Goal: Use online tool/utility

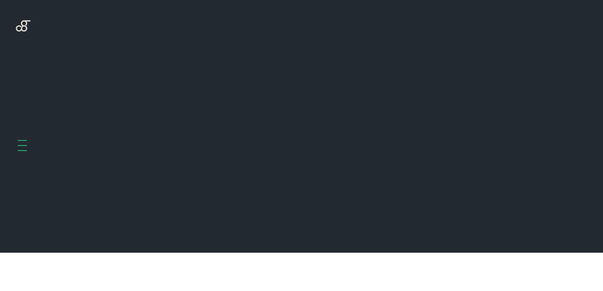
scroll to position [253, 0]
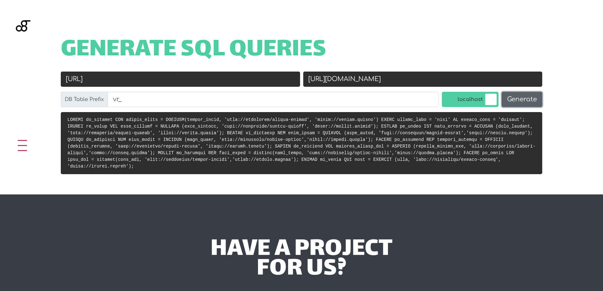
click at [523, 101] on button "Generate" at bounding box center [522, 99] width 41 height 15
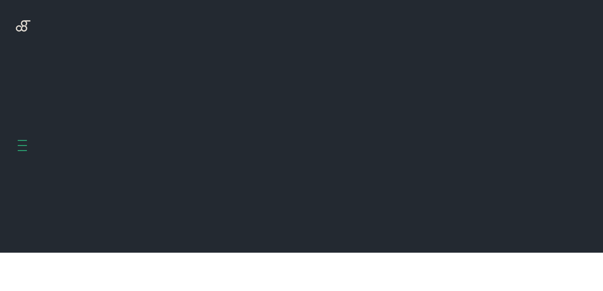
scroll to position [253, 0]
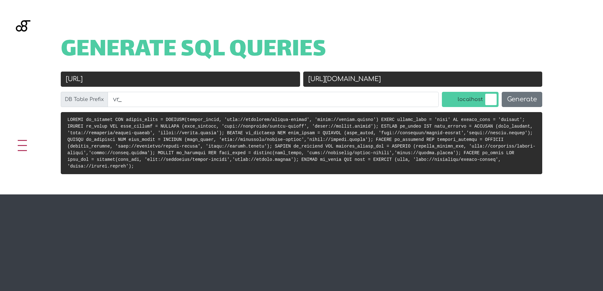
click at [522, 123] on pre at bounding box center [301, 143] width 481 height 62
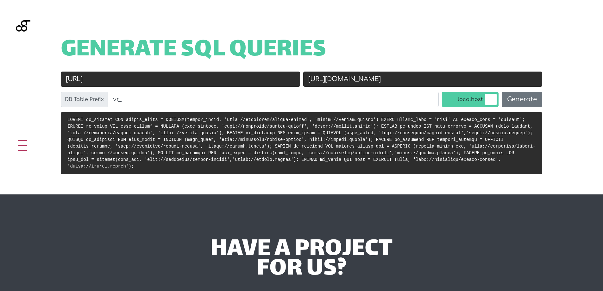
click at [365, 81] on input "[URL][DOMAIN_NAME]" at bounding box center [422, 79] width 239 height 15
